Goal: Task Accomplishment & Management: Use online tool/utility

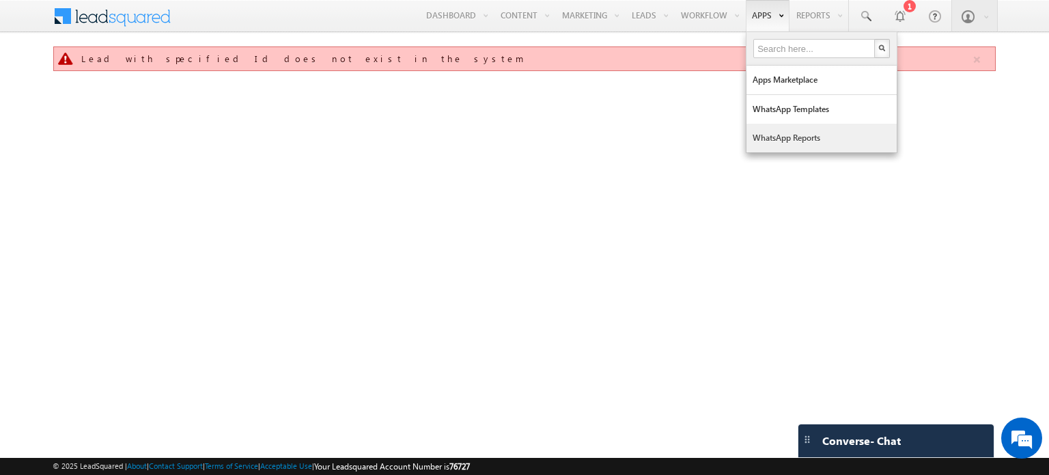
click at [790, 133] on link "WhatsApp Reports" at bounding box center [822, 138] width 150 height 29
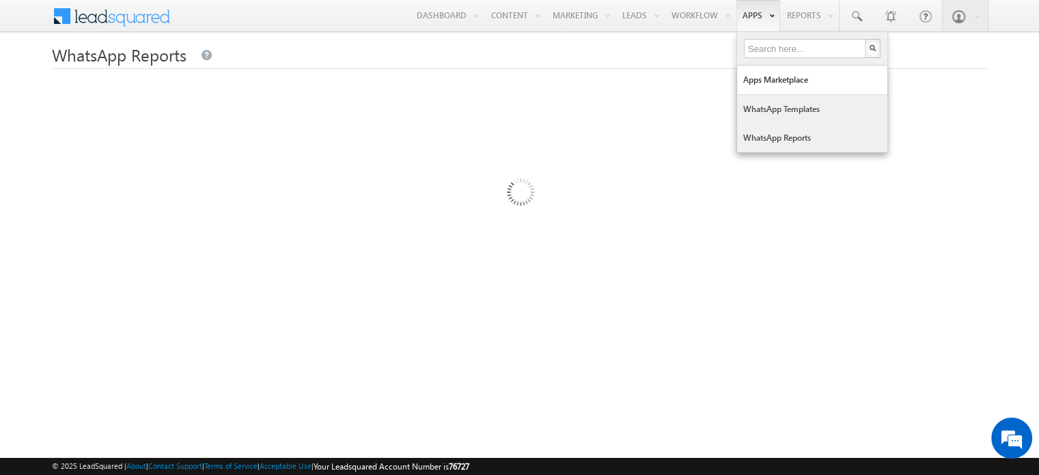
click at [752, 13] on link "Apps" at bounding box center [758, 15] width 44 height 31
click at [786, 81] on link "Apps Marketplace" at bounding box center [812, 80] width 150 height 29
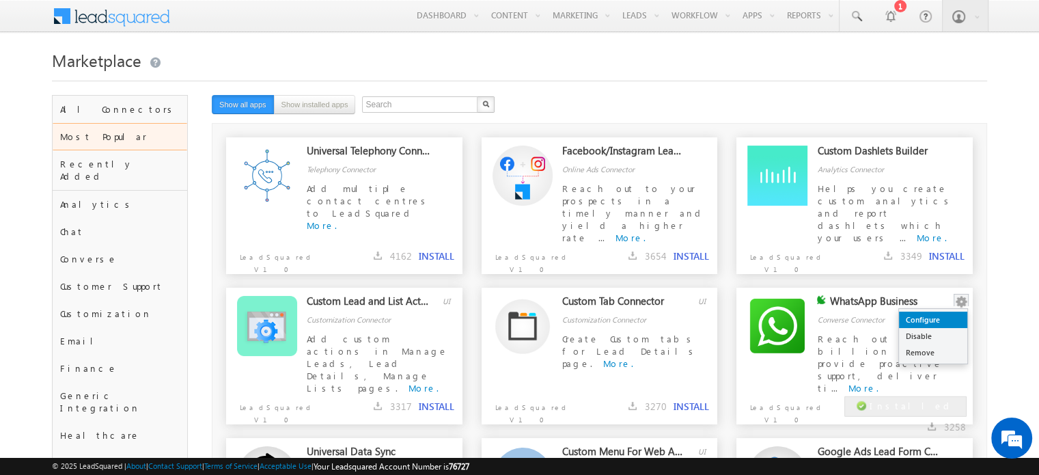
click at [946, 314] on link "Configure" at bounding box center [933, 320] width 68 height 16
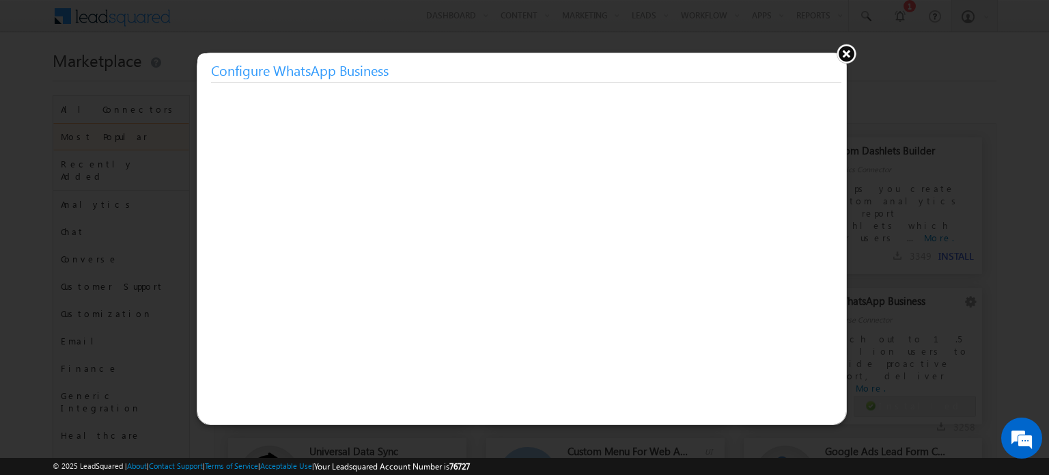
click at [845, 57] on button at bounding box center [846, 53] width 20 height 20
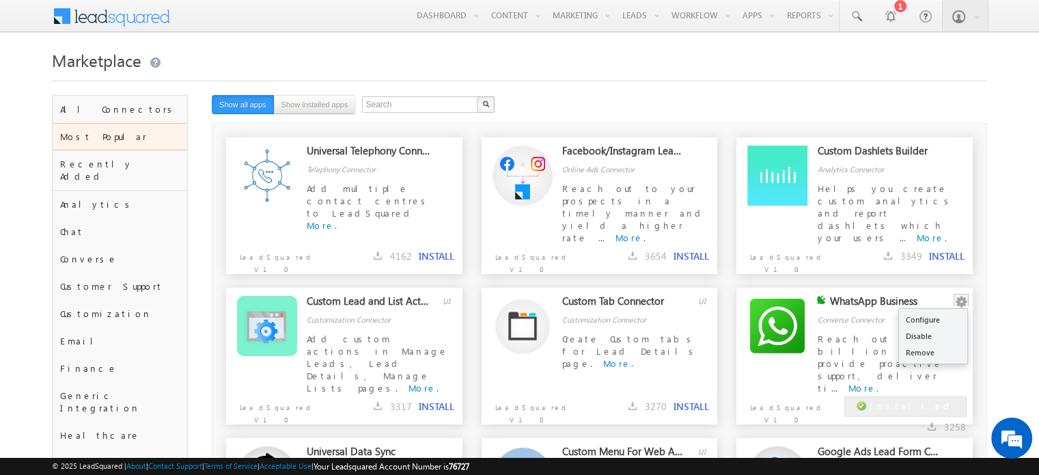
click at [956, 297] on button "button" at bounding box center [961, 302] width 14 height 14
click at [943, 317] on link "Configure" at bounding box center [933, 320] width 68 height 16
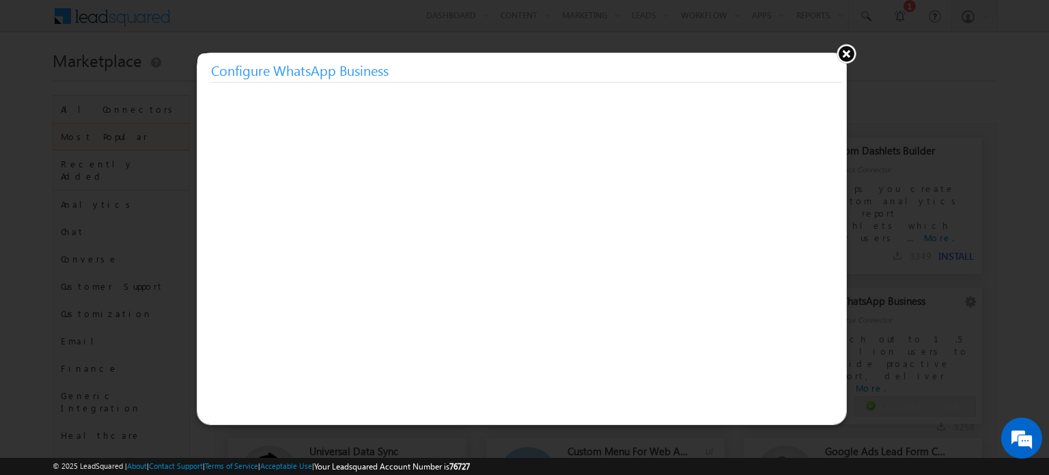
click at [845, 53] on button at bounding box center [846, 53] width 20 height 20
